Goal: Transaction & Acquisition: Purchase product/service

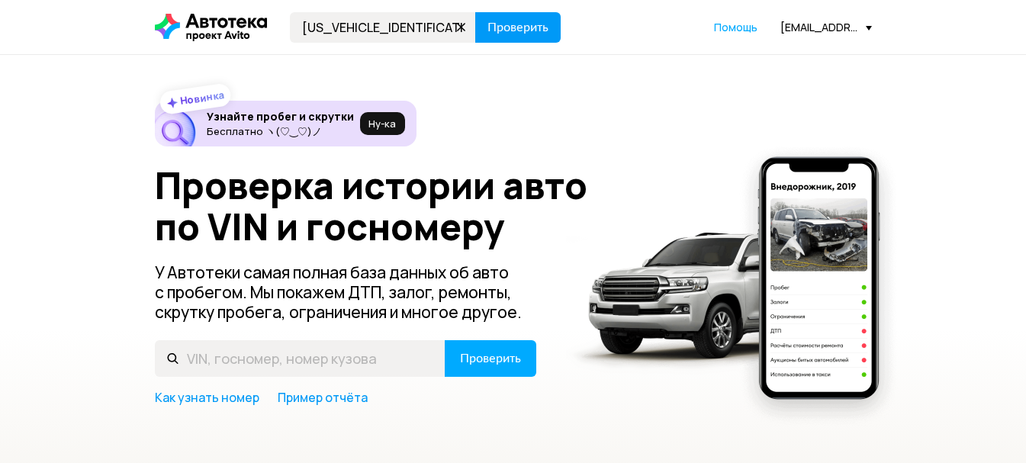
type input "[US_VEHICLE_IDENTIFICATION_NUMBER]"
click at [519, 22] on span "Проверить" at bounding box center [517, 27] width 61 height 12
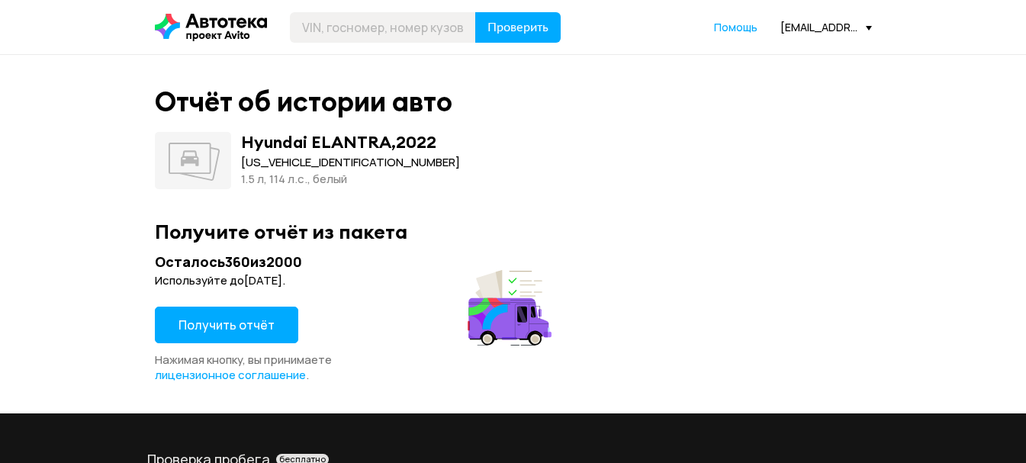
click at [254, 317] on span "Получить отчёт" at bounding box center [227, 325] width 96 height 17
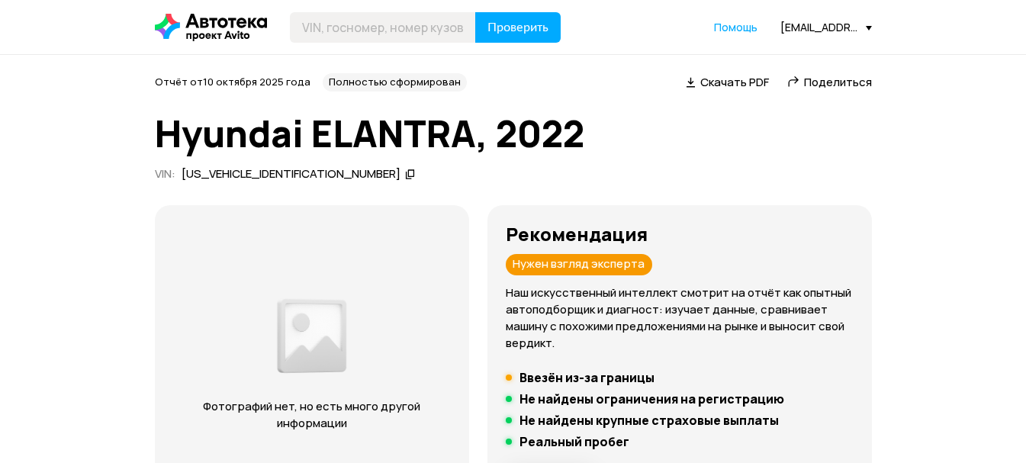
click at [405, 175] on icon at bounding box center [410, 173] width 11 height 15
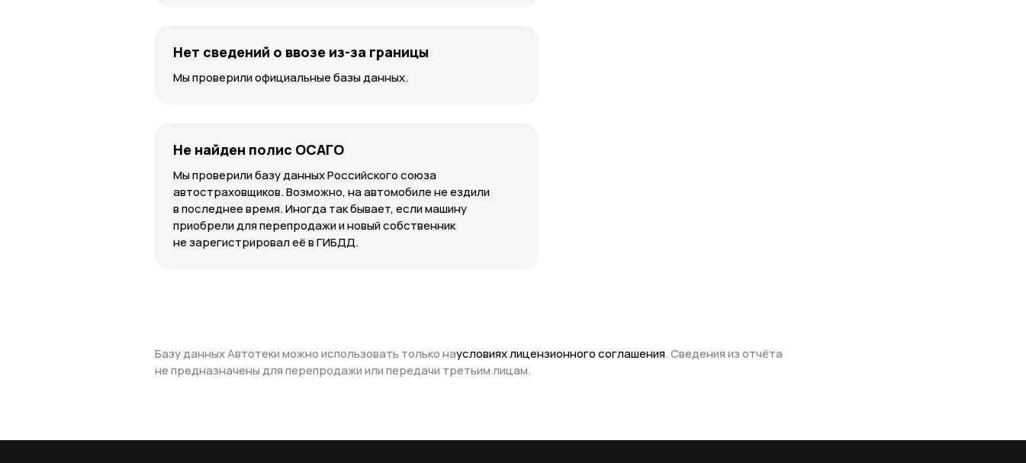
scroll to position [3585, 0]
